Goal: Find specific page/section: Find specific page/section

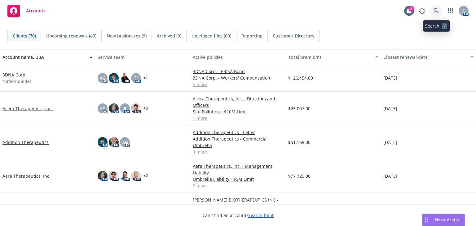
click at [437, 15] on link at bounding box center [436, 11] width 12 height 12
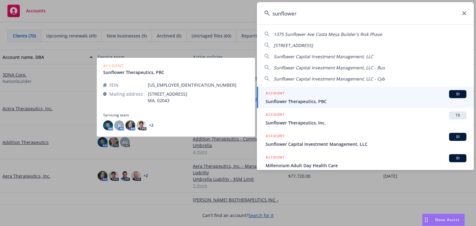
type input "sunflower"
click at [337, 96] on div "ACCOUNT BI" at bounding box center [366, 94] width 201 height 8
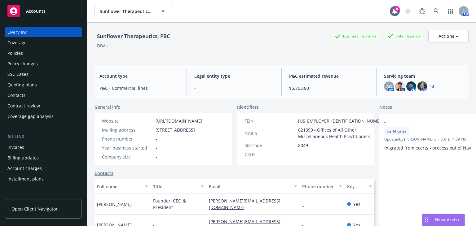
click at [49, 65] on div "Policy changes" at bounding box center [43, 64] width 72 height 10
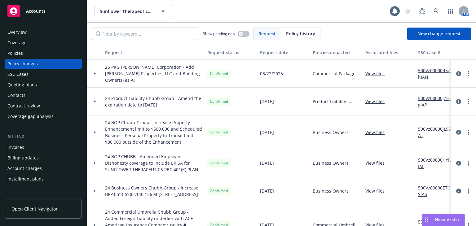
click at [40, 56] on div "Policies" at bounding box center [43, 53] width 72 height 10
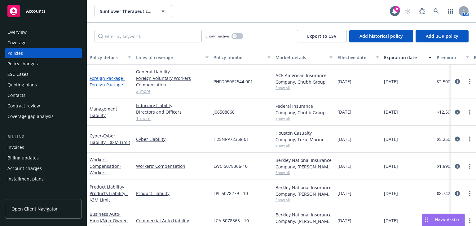
click at [116, 80] on link "Foreign Package - Foreign Package" at bounding box center [107, 81] width 35 height 12
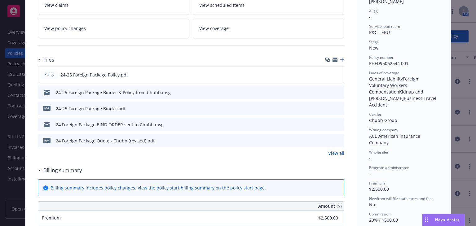
scroll to position [119, 0]
